Goal: Navigation & Orientation: Find specific page/section

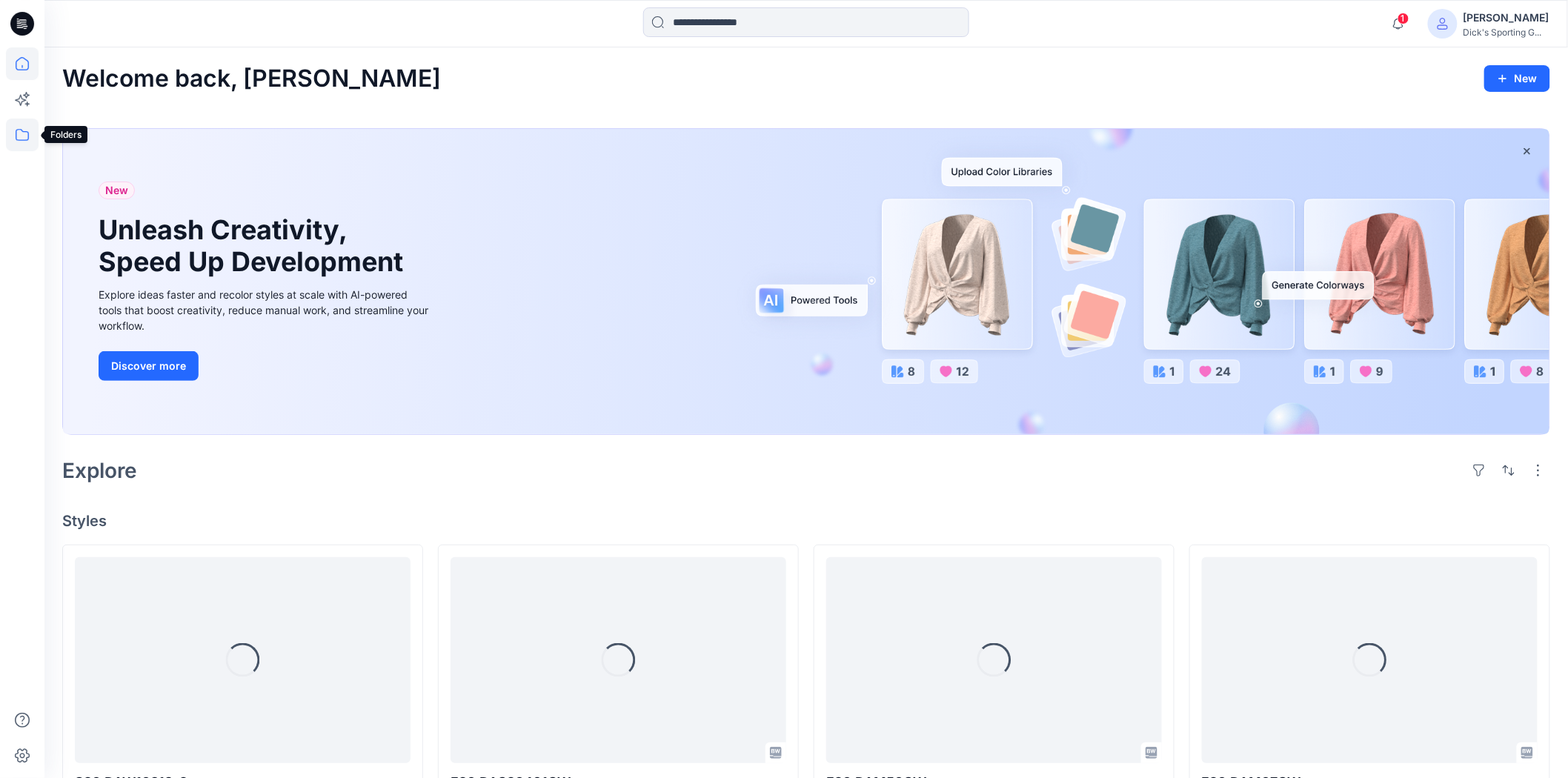
click at [11, 126] on icon at bounding box center [22, 134] width 32 height 32
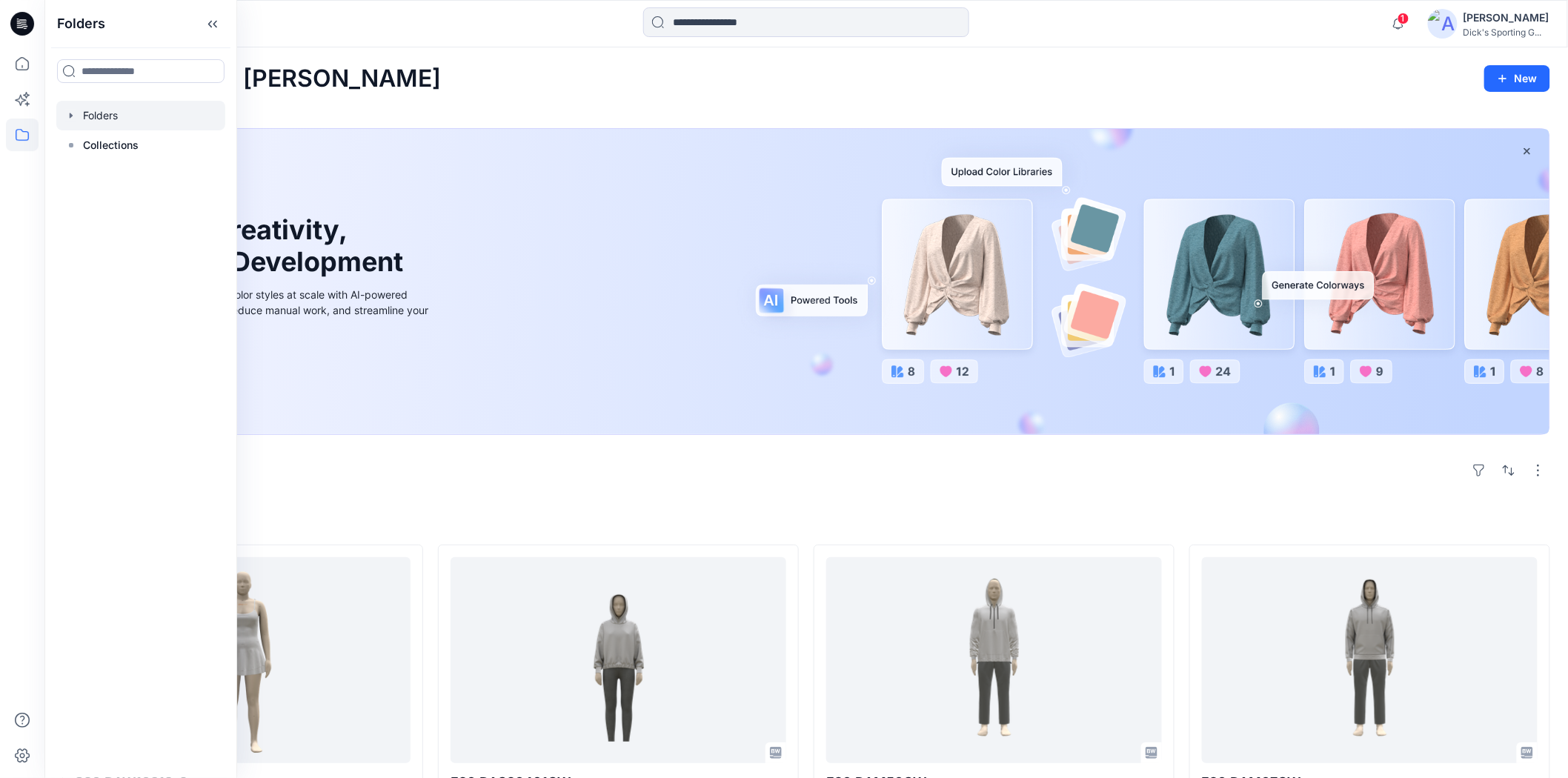
click at [68, 117] on icon "button" at bounding box center [71, 116] width 12 height 12
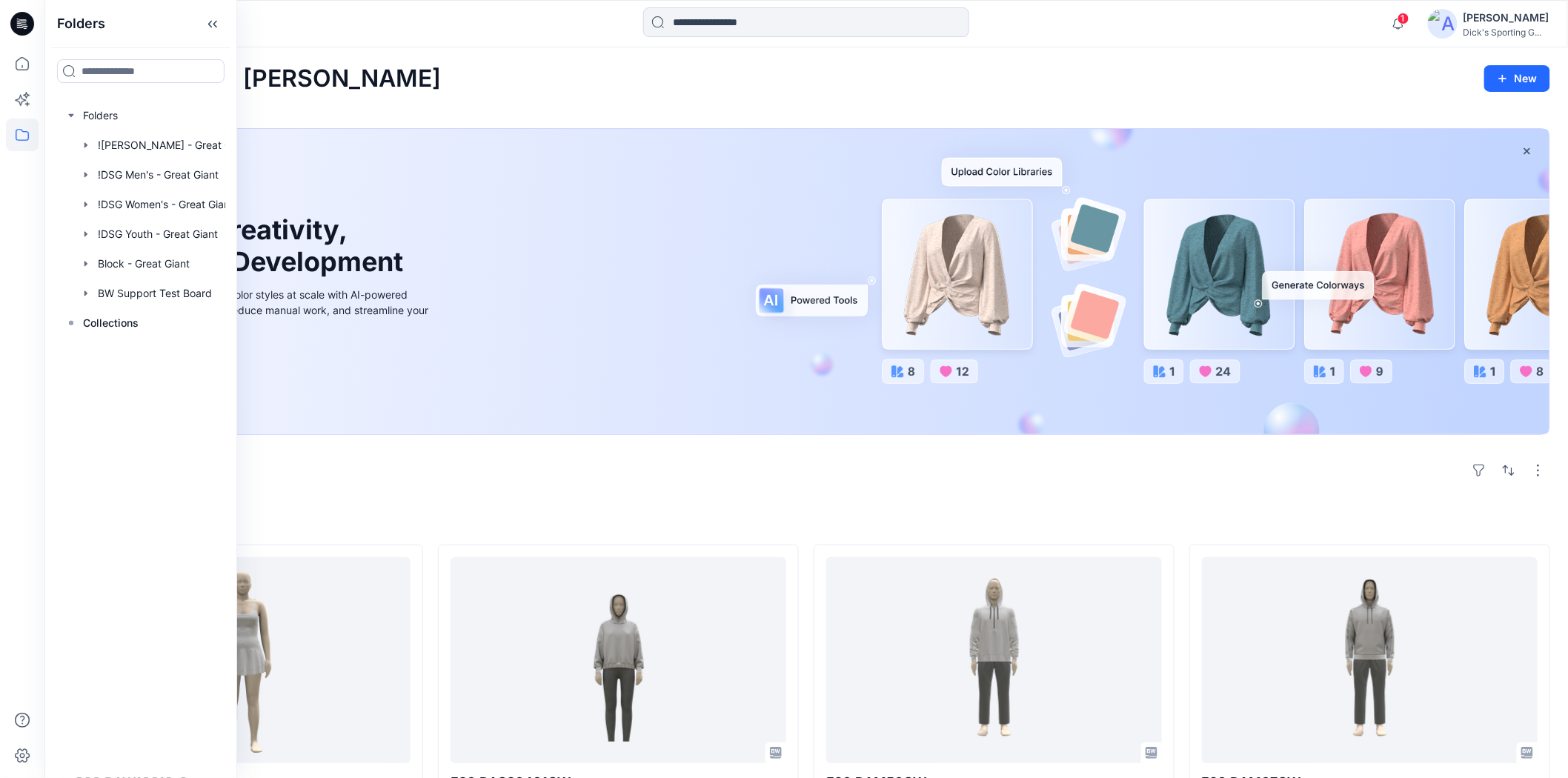
click at [517, 75] on div "Welcome back, [PERSON_NAME] New" at bounding box center [806, 78] width 1488 height 27
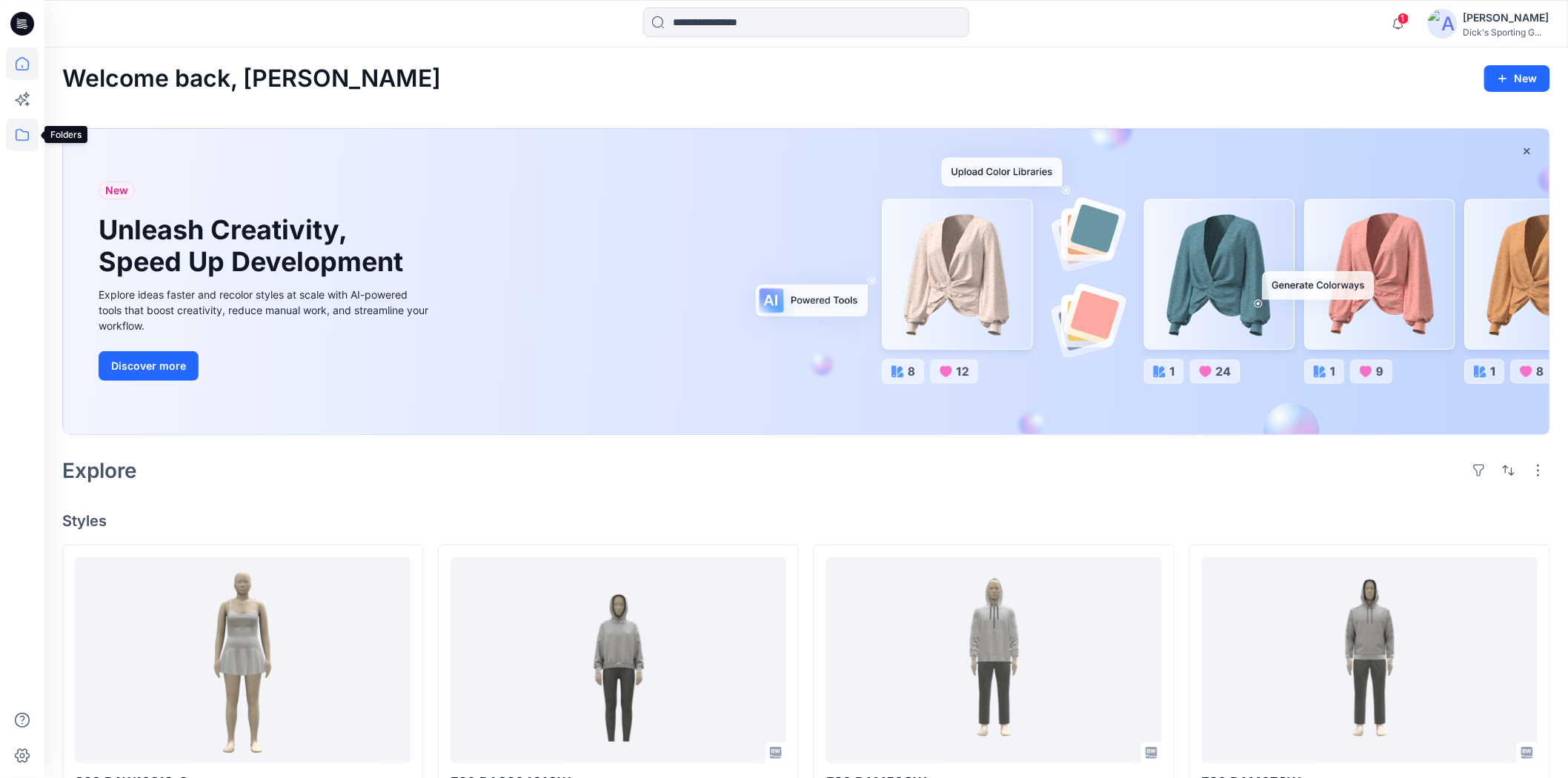
click at [10, 149] on icon at bounding box center [22, 134] width 32 height 32
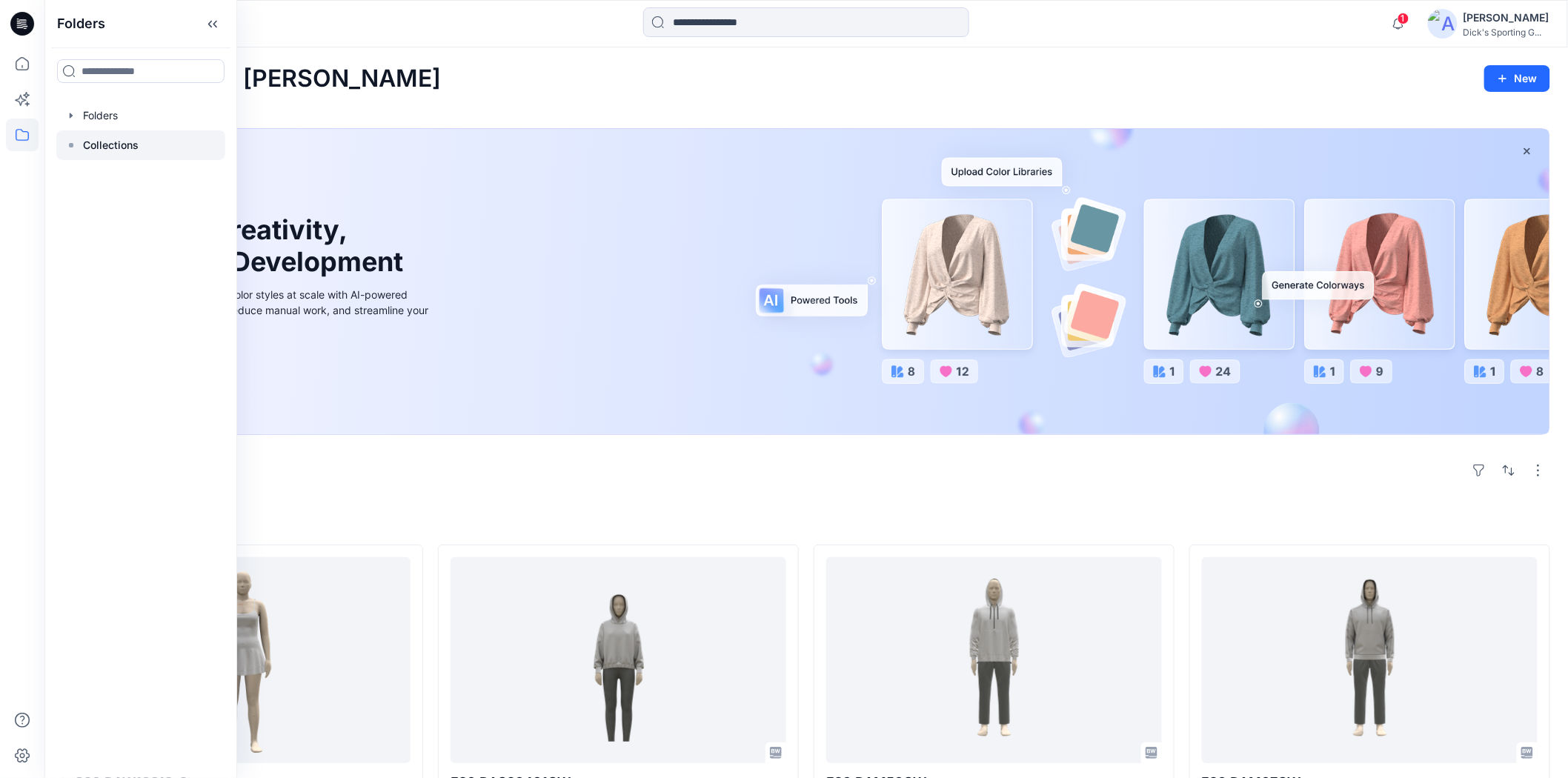
click at [70, 148] on icon at bounding box center [71, 146] width 12 height 12
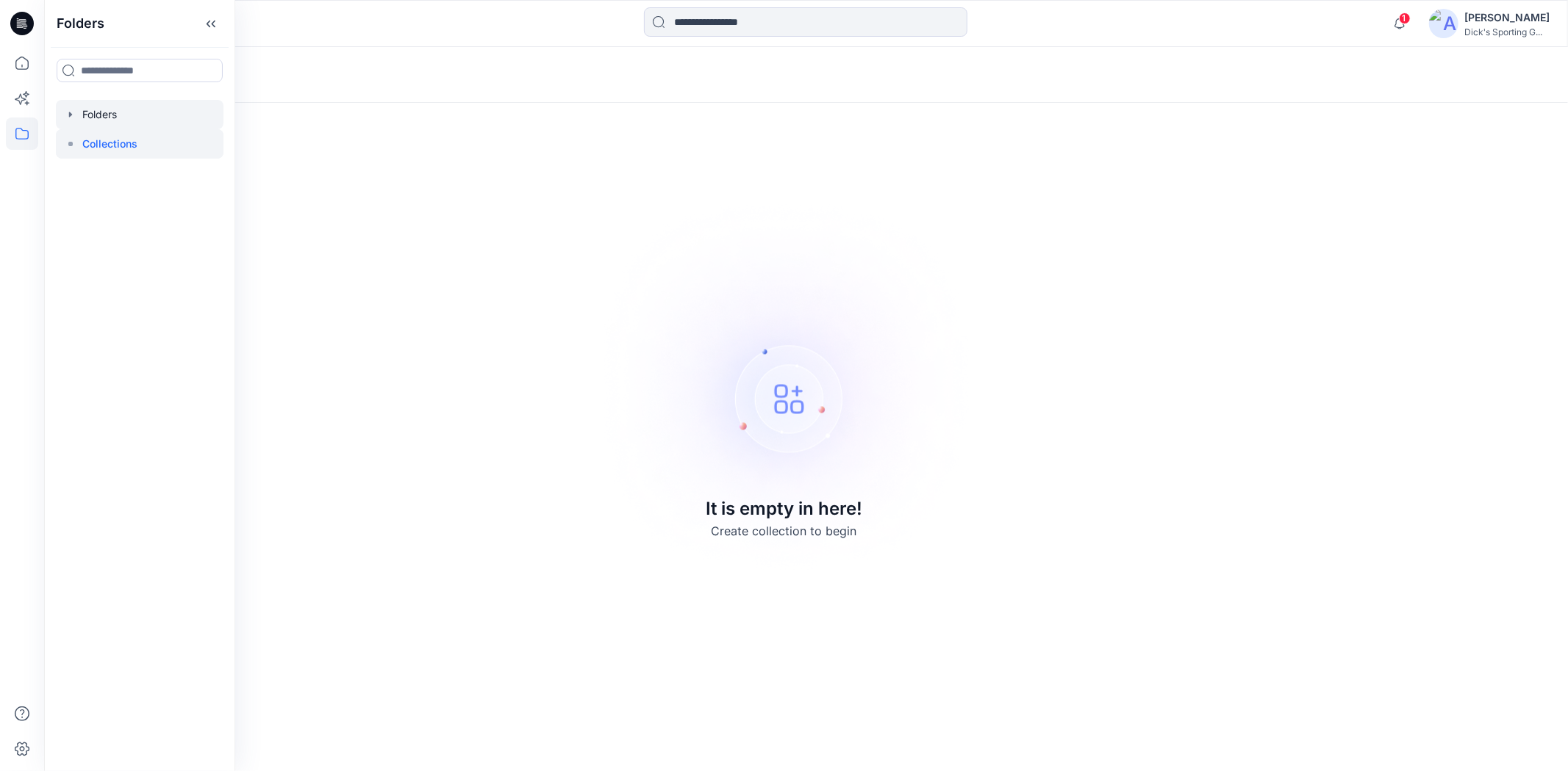
click at [83, 125] on div at bounding box center [139, 115] width 167 height 30
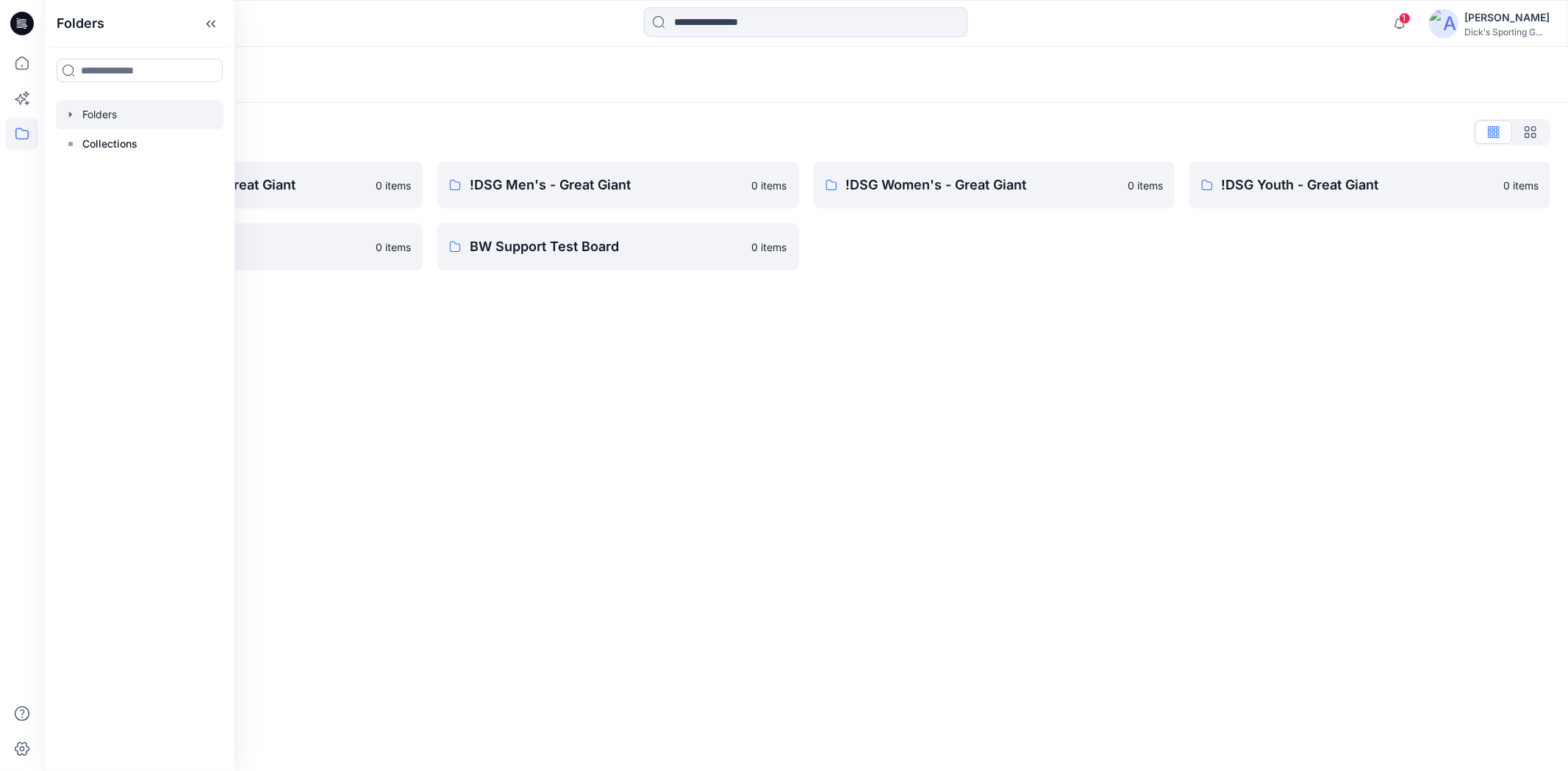
click at [879, 258] on div "!DSG Women's - Great Giant 0 items" at bounding box center [993, 216] width 360 height 109
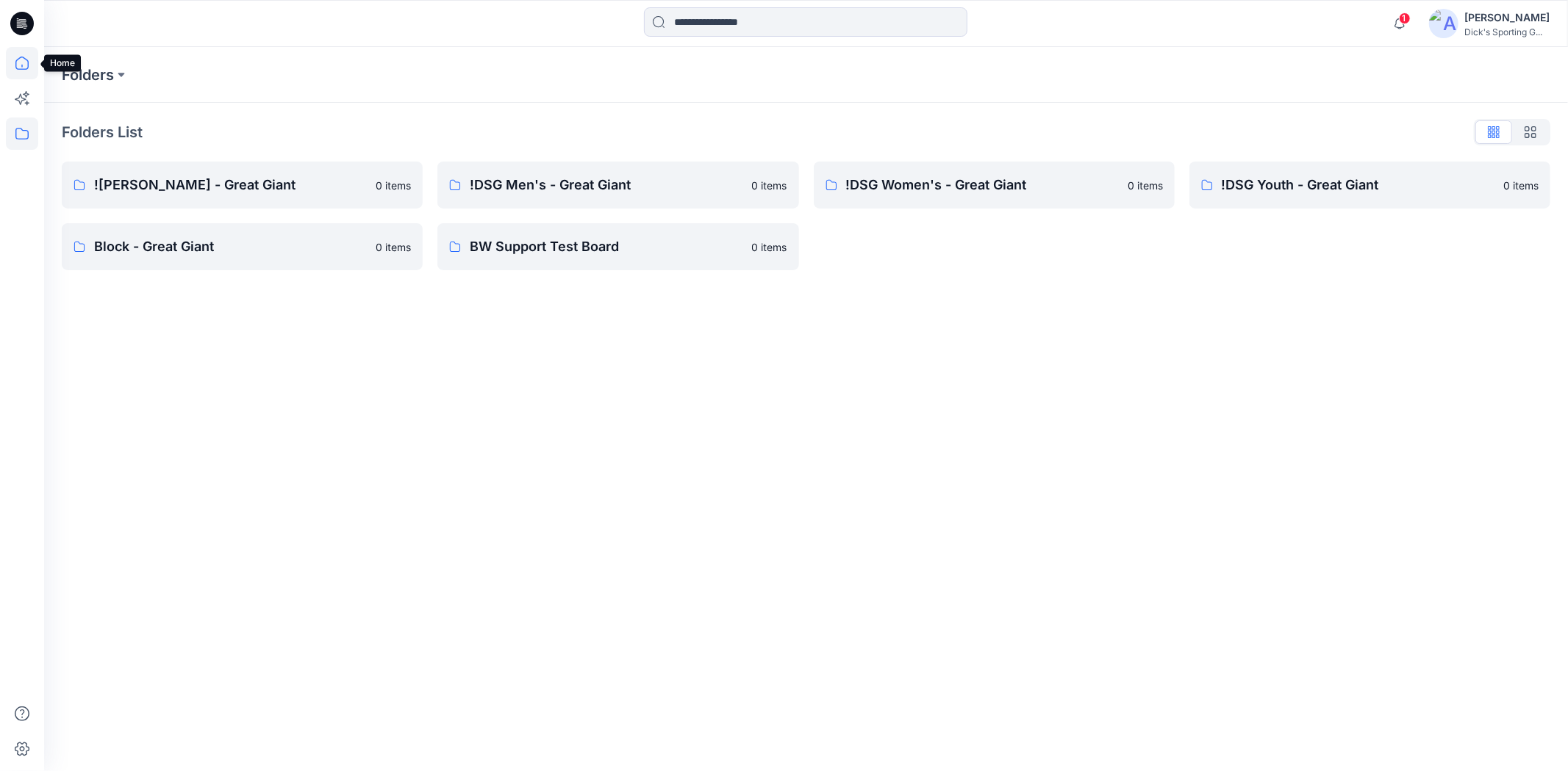
click at [34, 66] on icon at bounding box center [22, 63] width 32 height 32
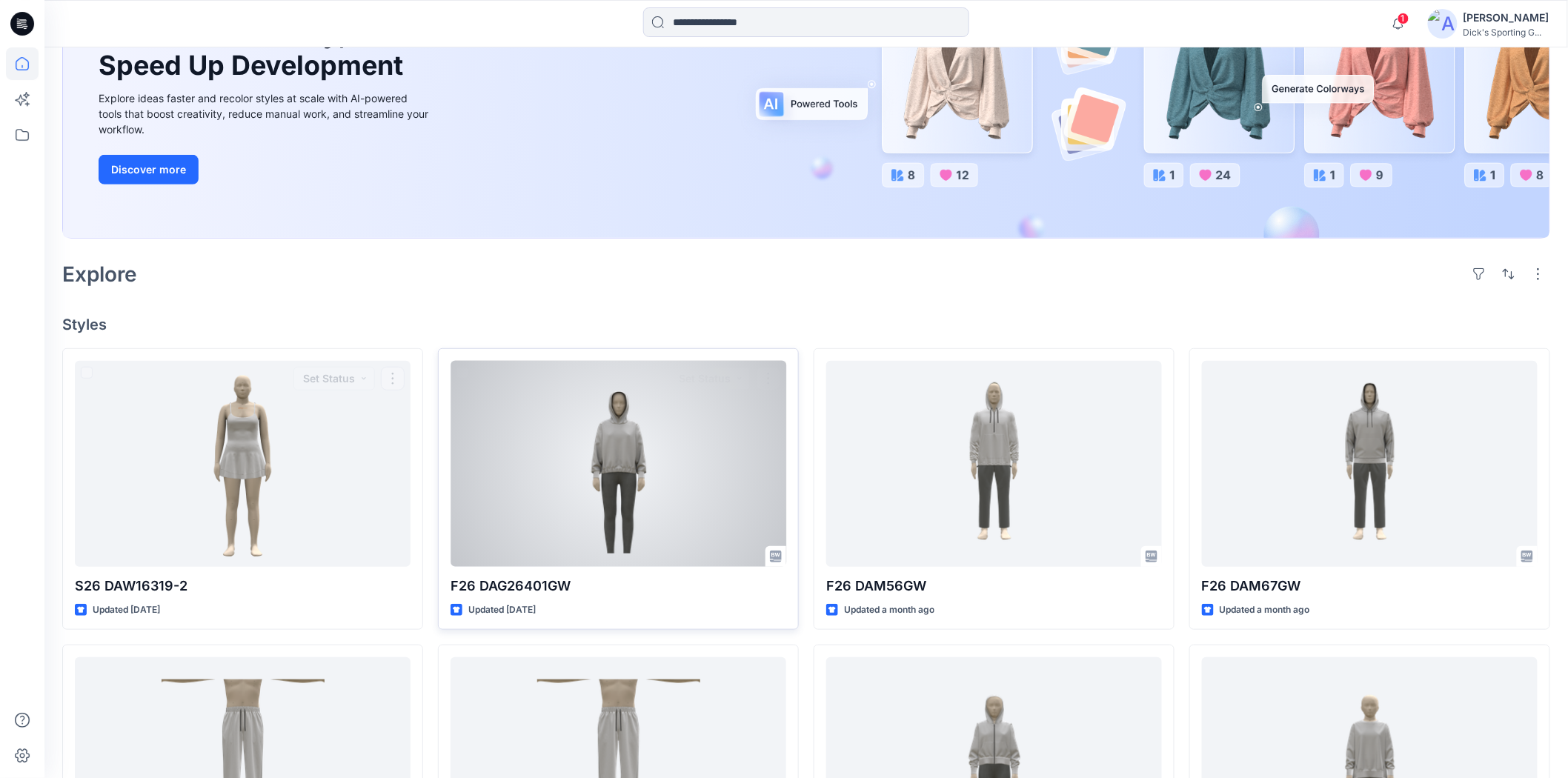
scroll to position [412, 0]
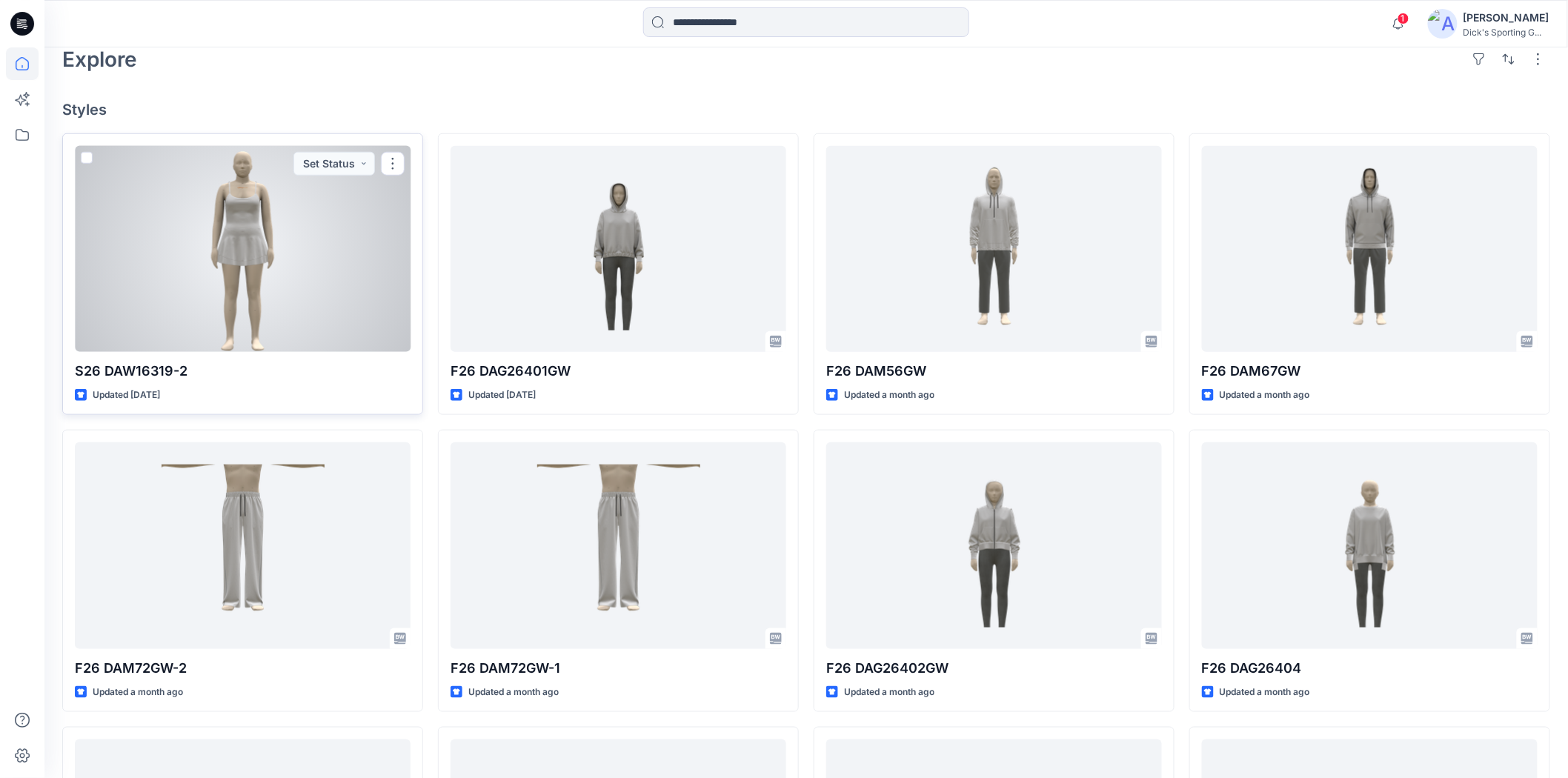
click at [278, 252] on div at bounding box center [242, 249] width 335 height 206
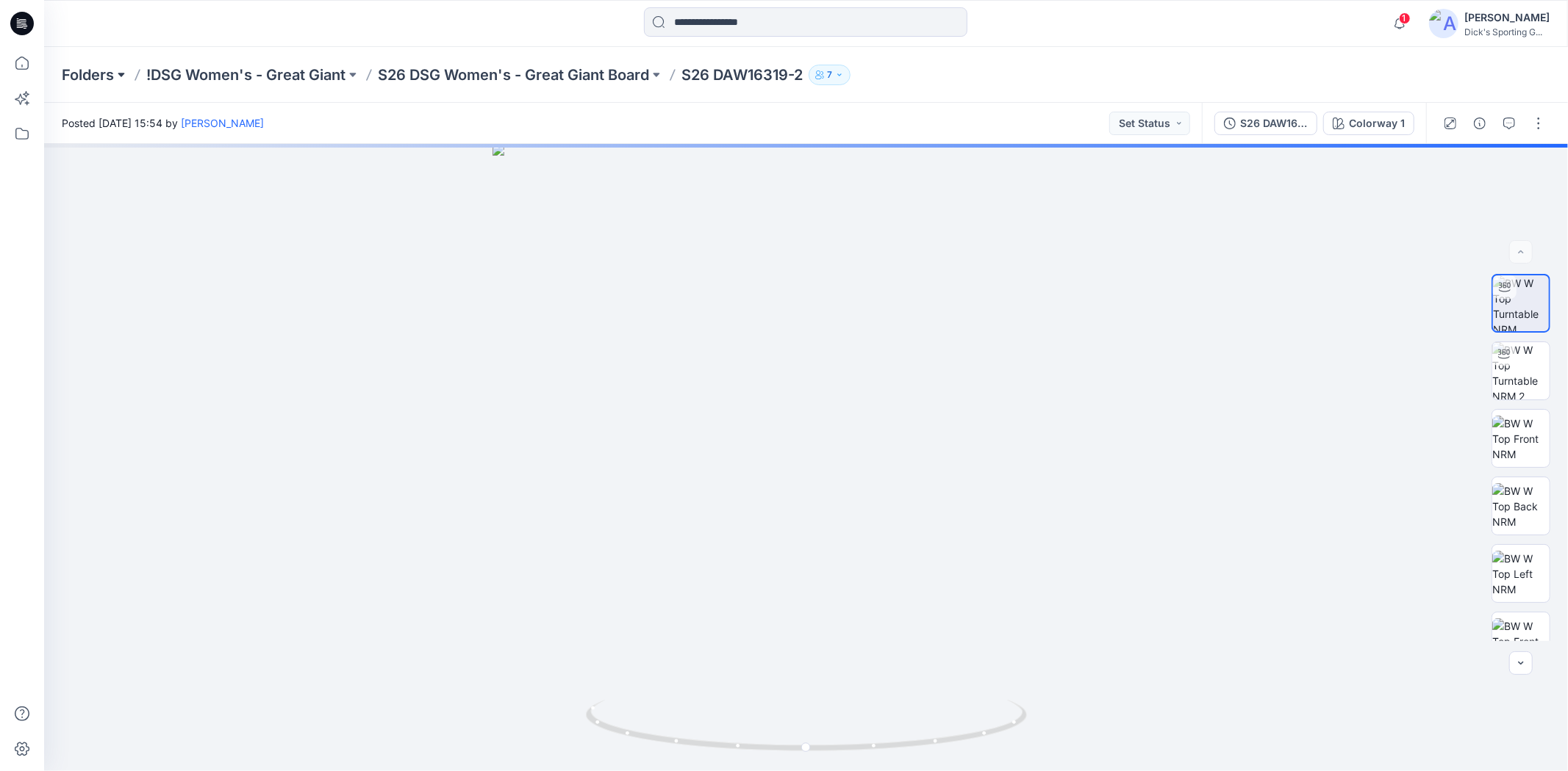
click at [120, 74] on button at bounding box center [121, 75] width 15 height 21
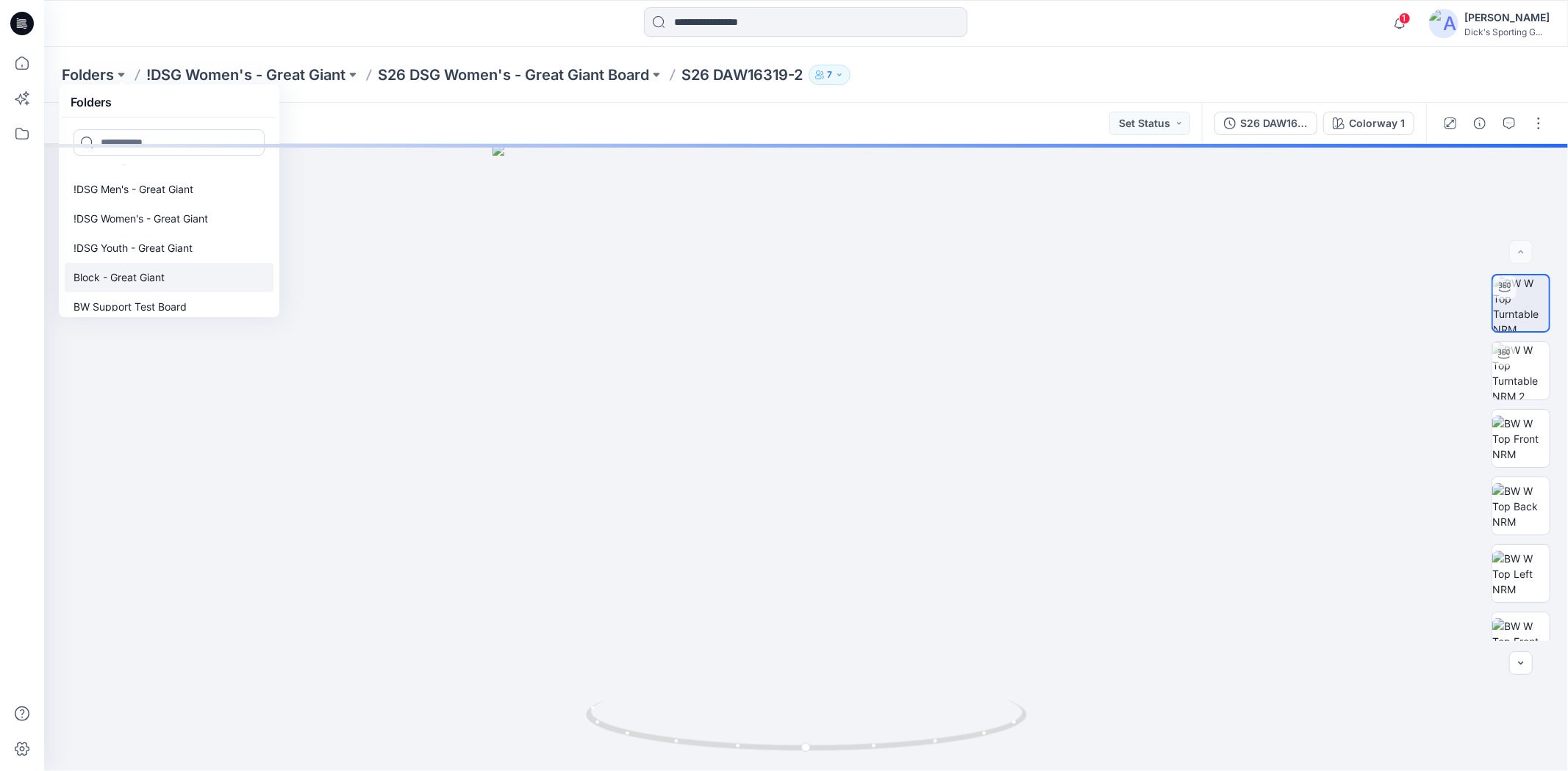
scroll to position [30, 0]
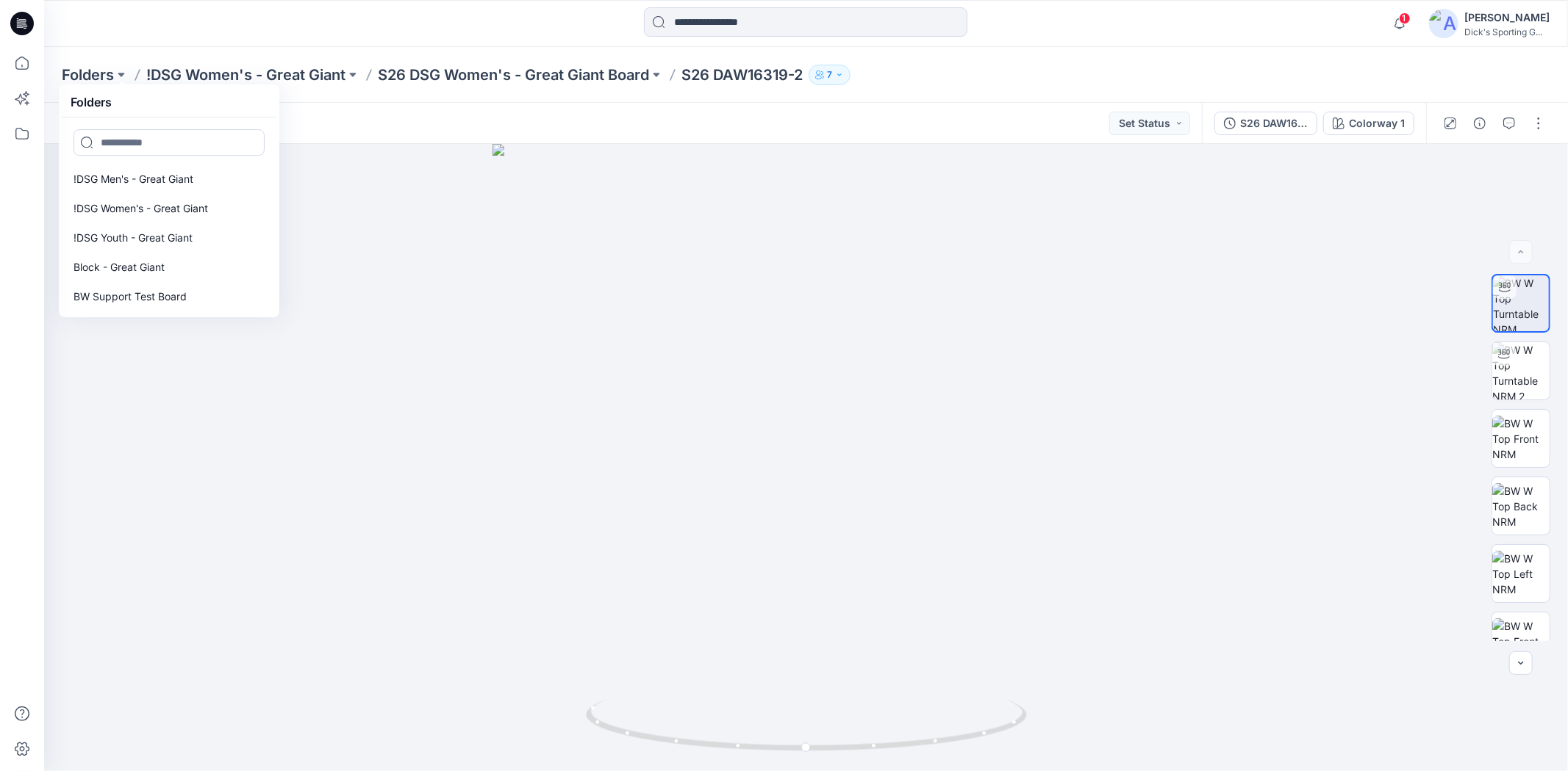
click at [1219, 41] on div "1 Notifications Your style S26 DAW16319-2 has been updated with S26 DAW16319-2 …" at bounding box center [806, 23] width 1524 height 47
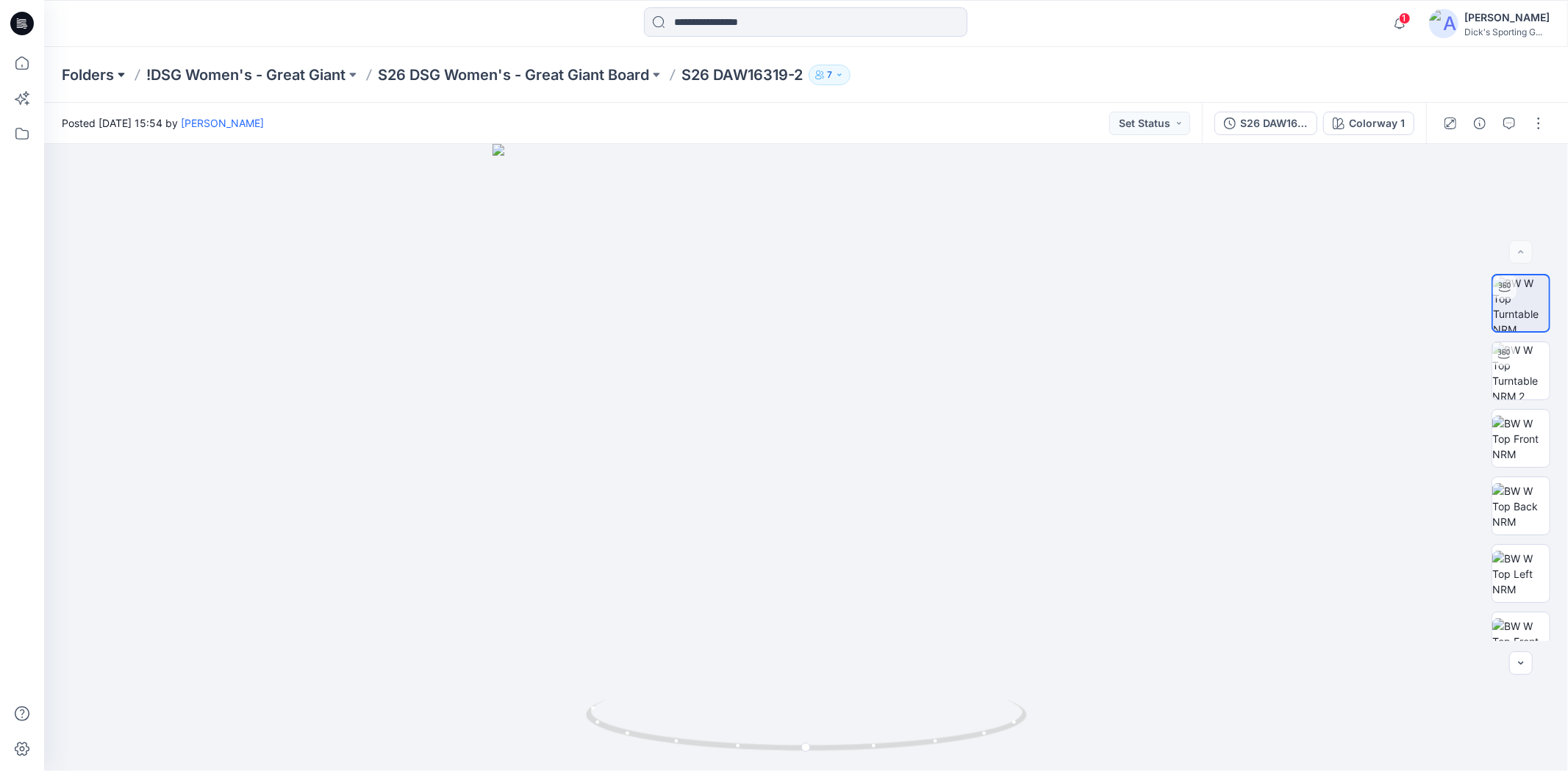
click at [124, 79] on button at bounding box center [121, 75] width 15 height 21
